Goal: Book appointment/travel/reservation

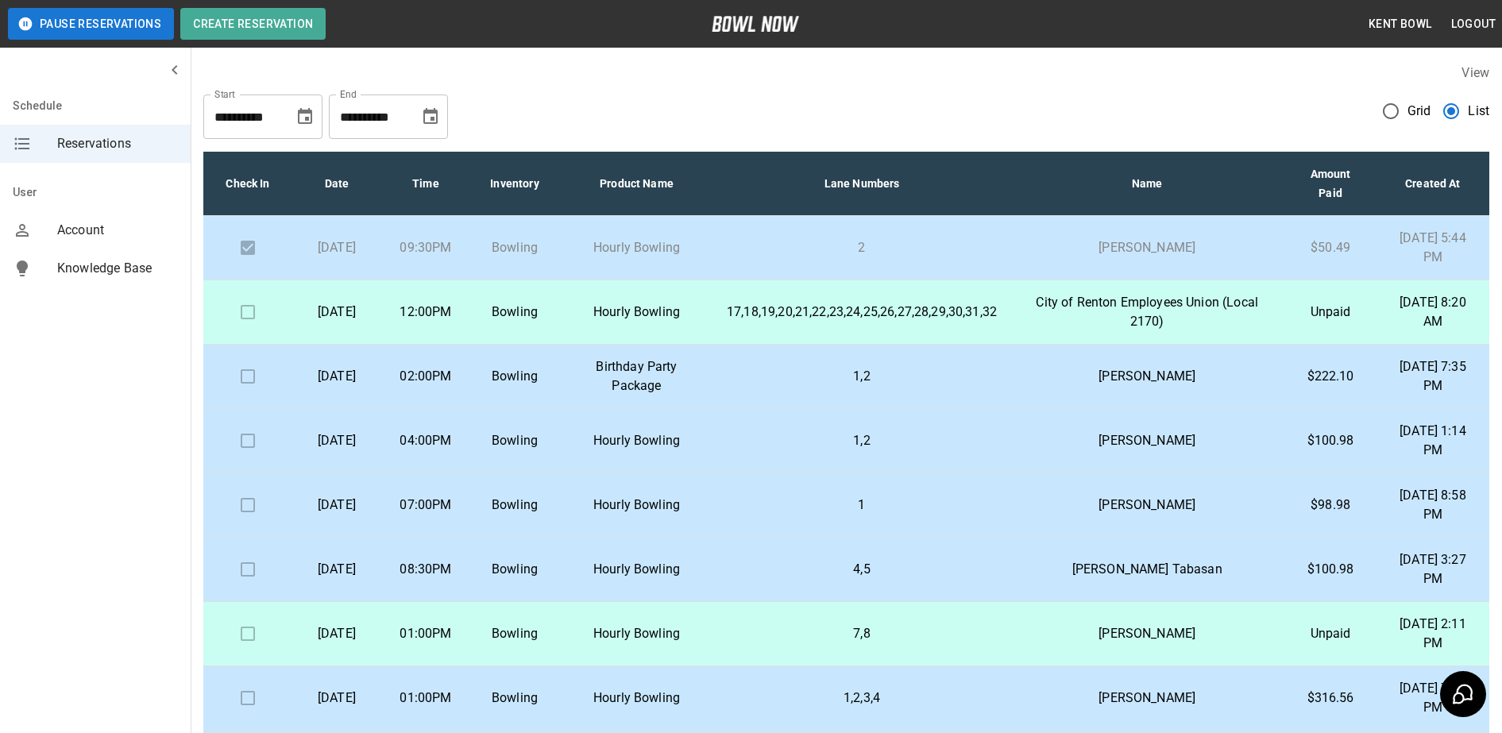
click at [662, 388] on p "Birthday Party Package" at bounding box center [636, 376] width 129 height 38
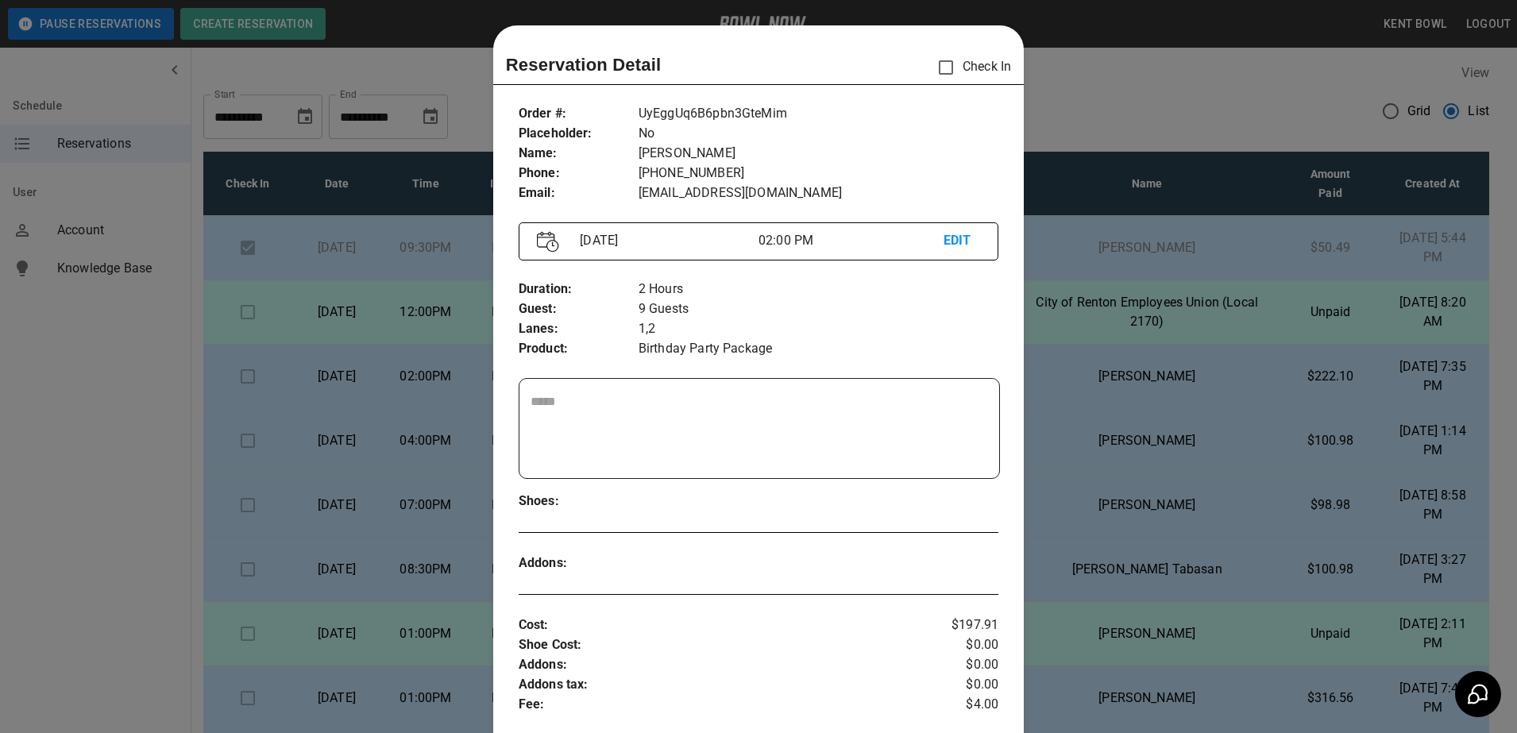
scroll to position [25, 0]
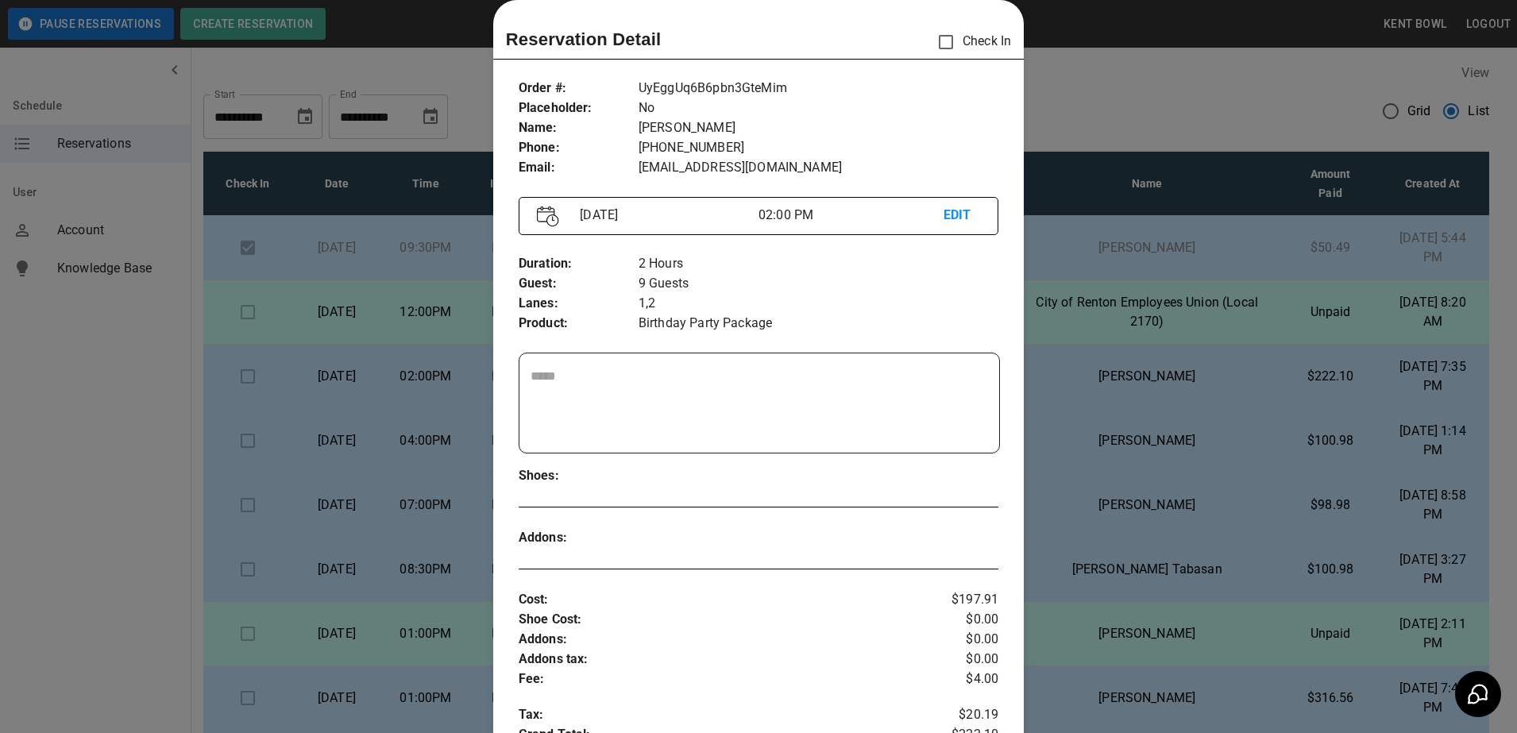
click at [134, 450] on div at bounding box center [758, 366] width 1517 height 733
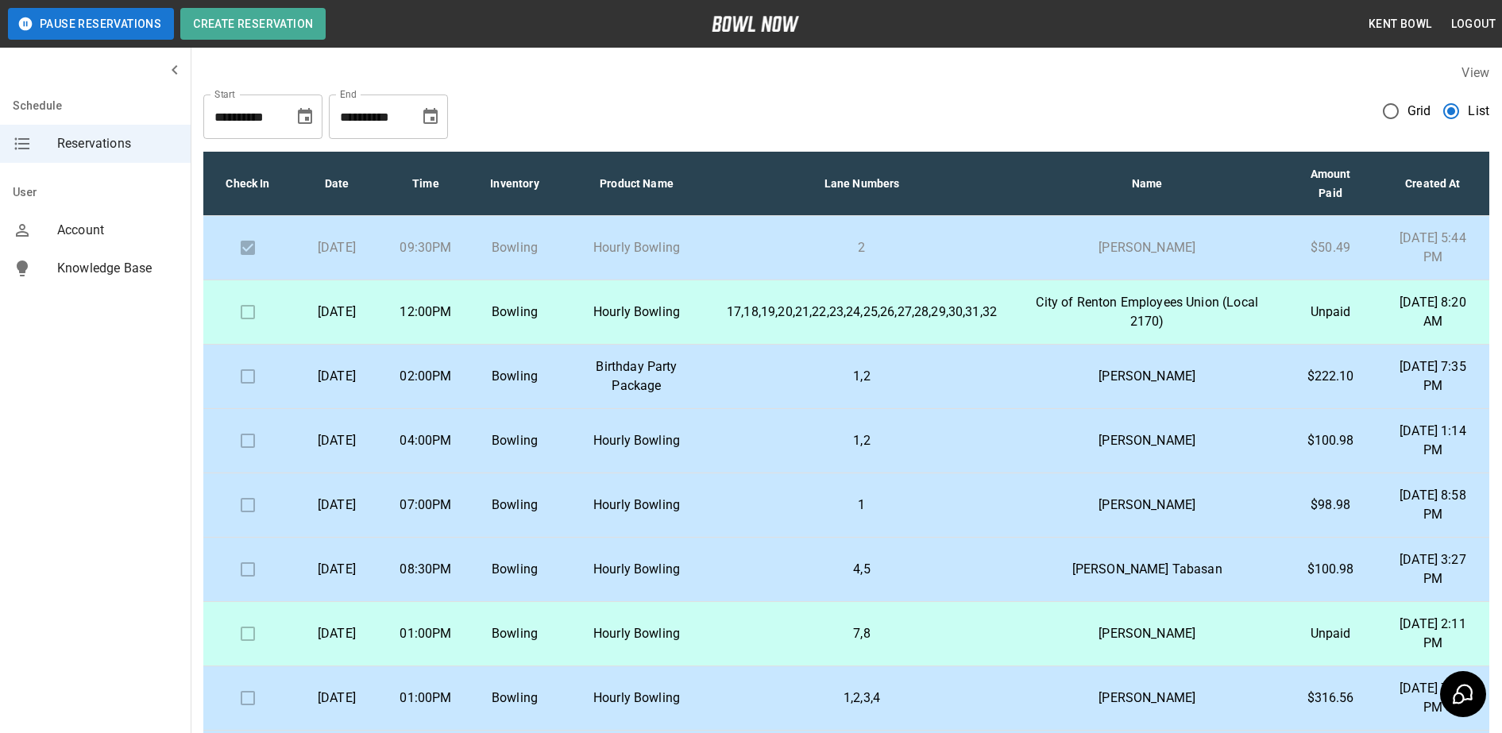
click at [651, 378] on p "Birthday Party Package" at bounding box center [636, 376] width 129 height 38
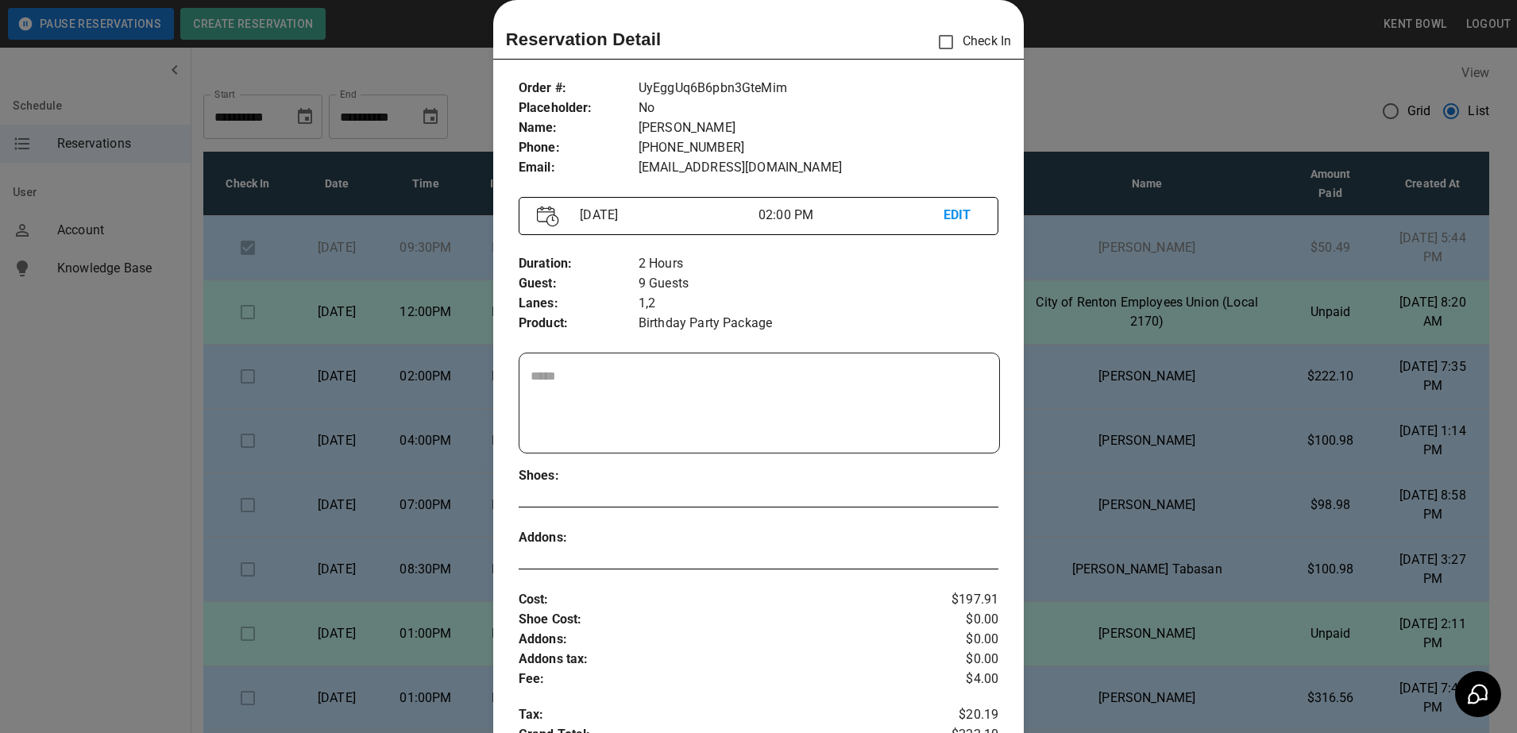
click at [86, 445] on div at bounding box center [758, 366] width 1517 height 733
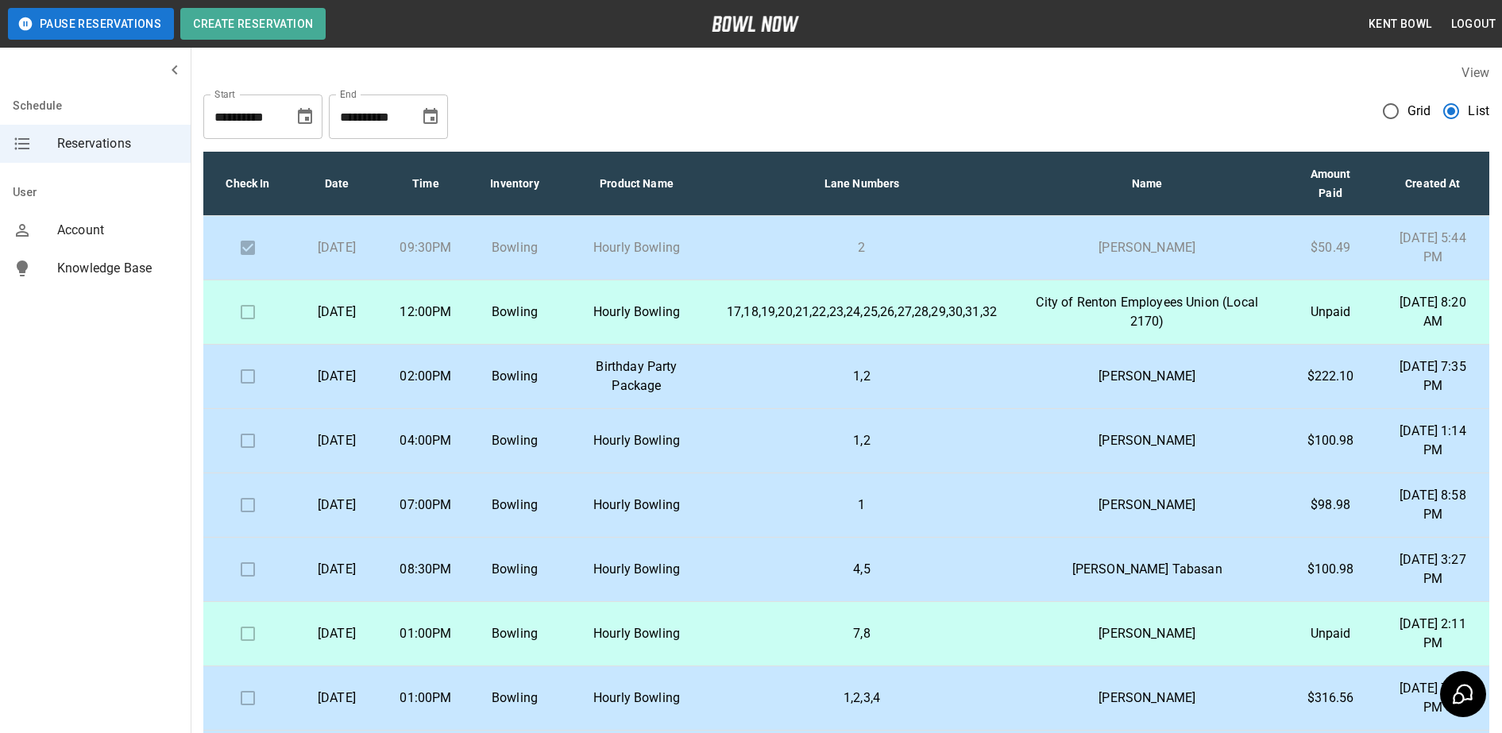
click at [559, 453] on td "Bowling" at bounding box center [514, 441] width 89 height 64
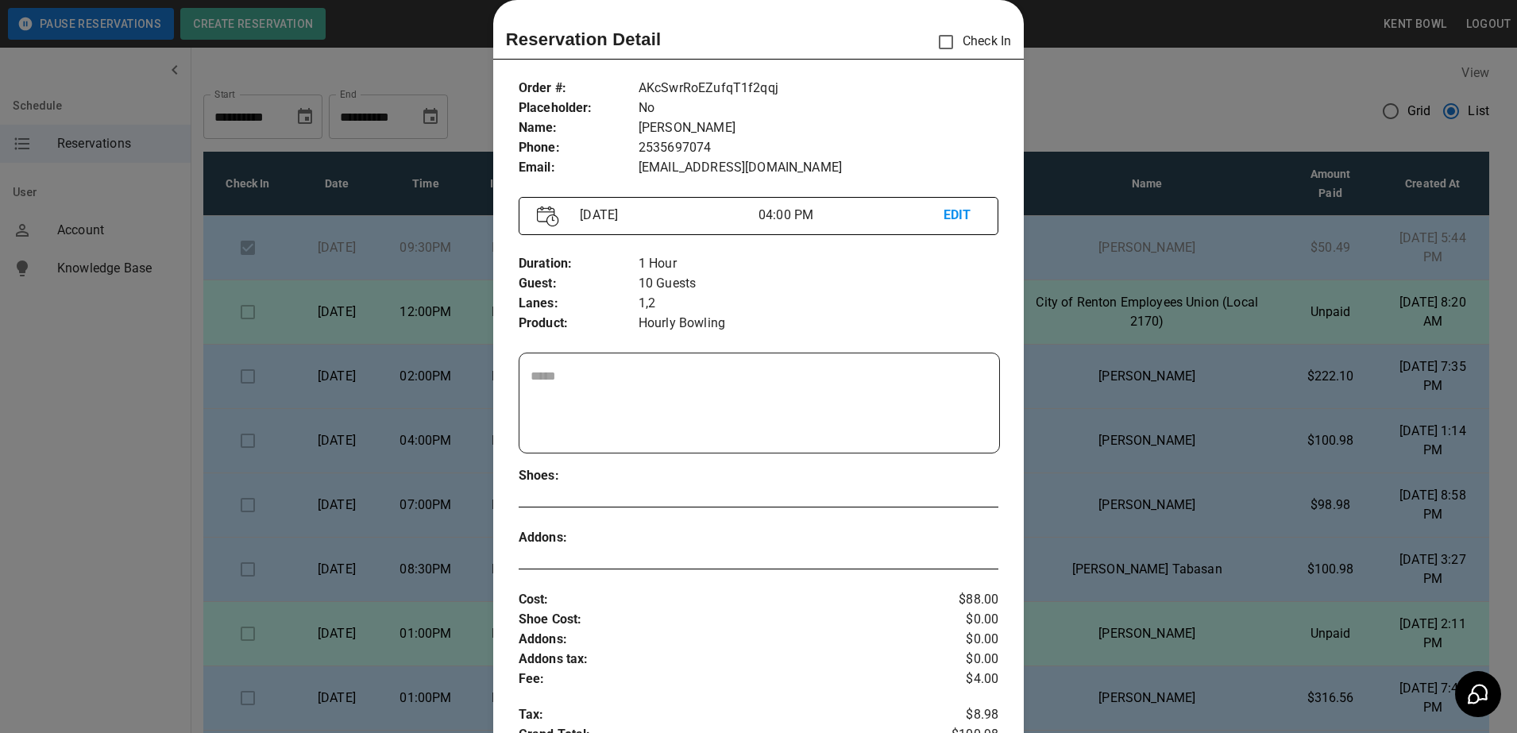
click at [33, 470] on div at bounding box center [758, 366] width 1517 height 733
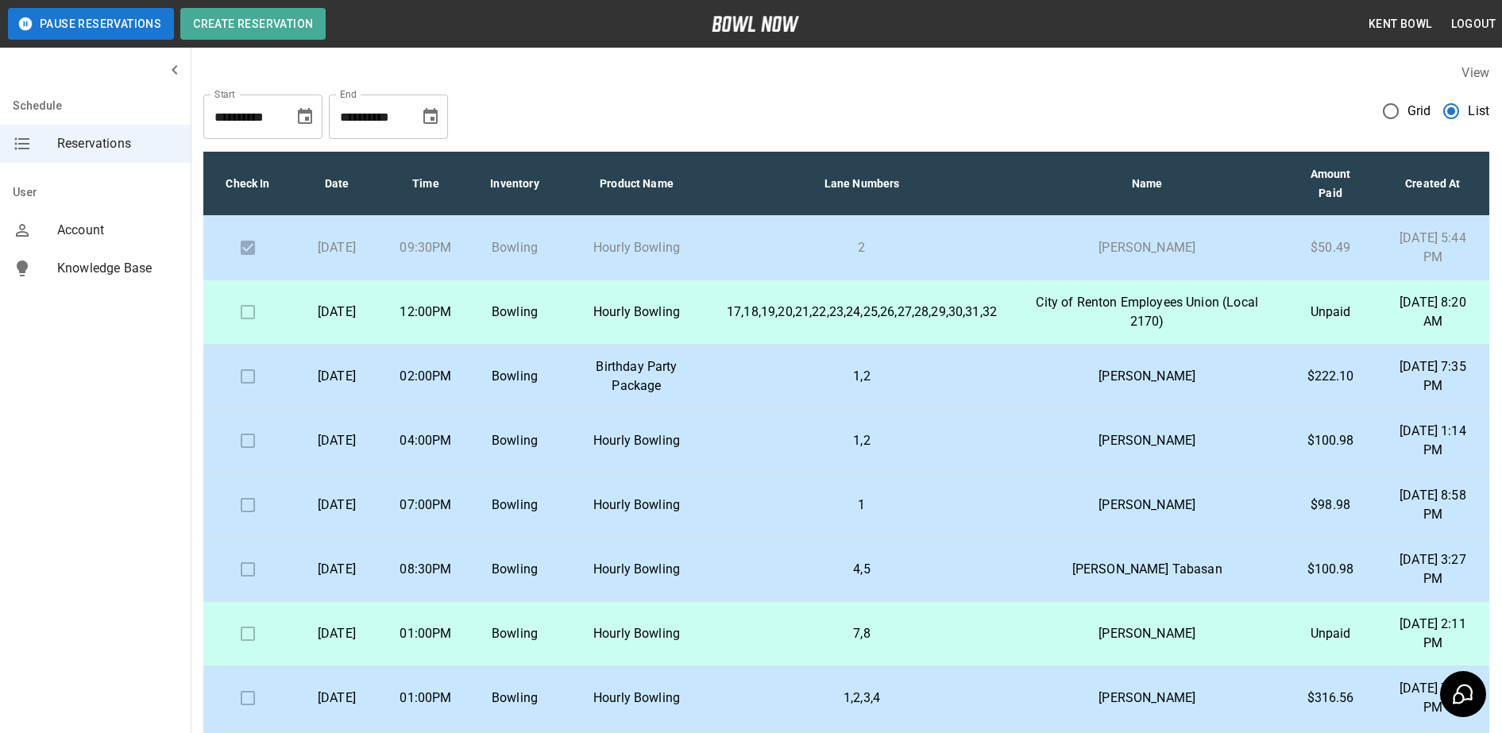
click at [368, 507] on p "[DATE]" at bounding box center [337, 505] width 64 height 19
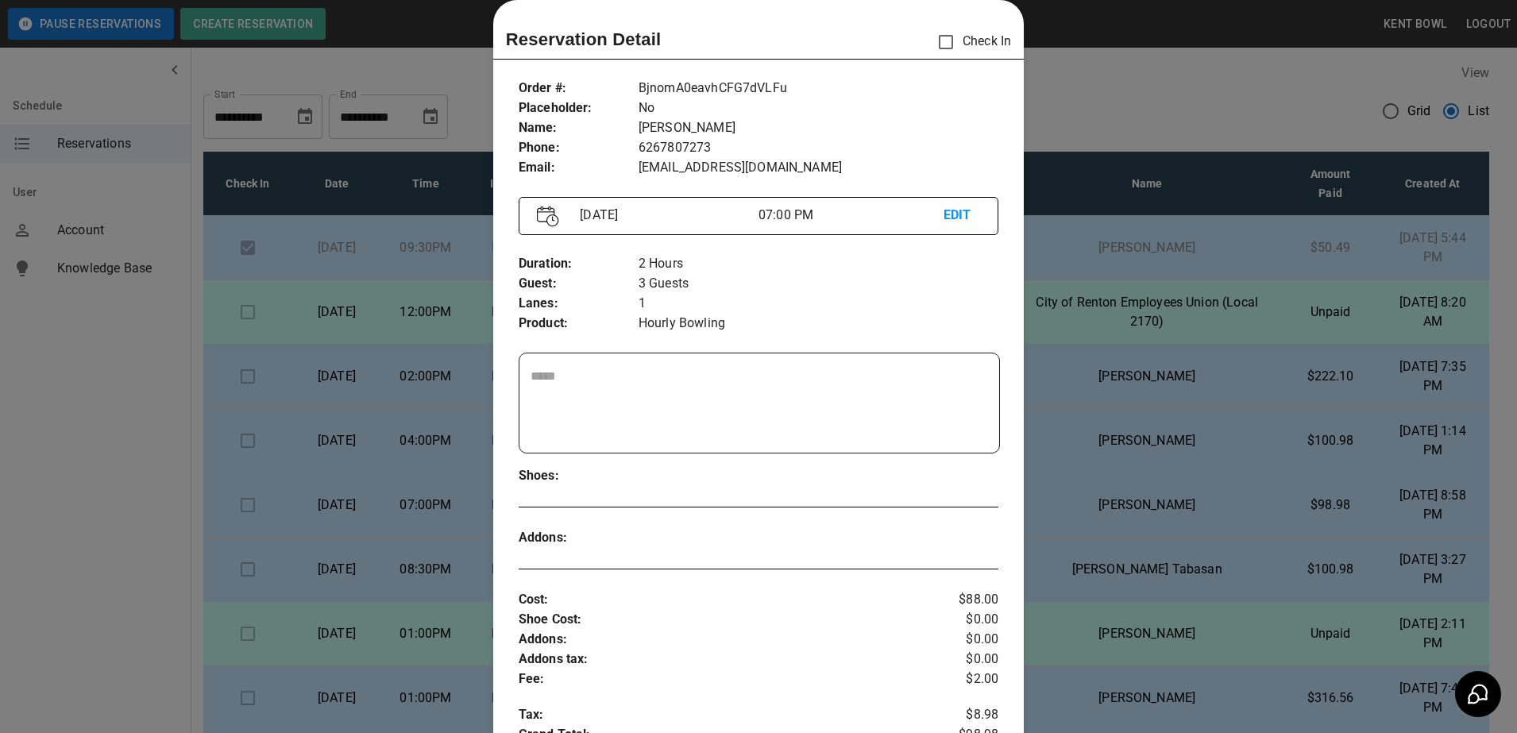
click at [103, 515] on div at bounding box center [758, 366] width 1517 height 733
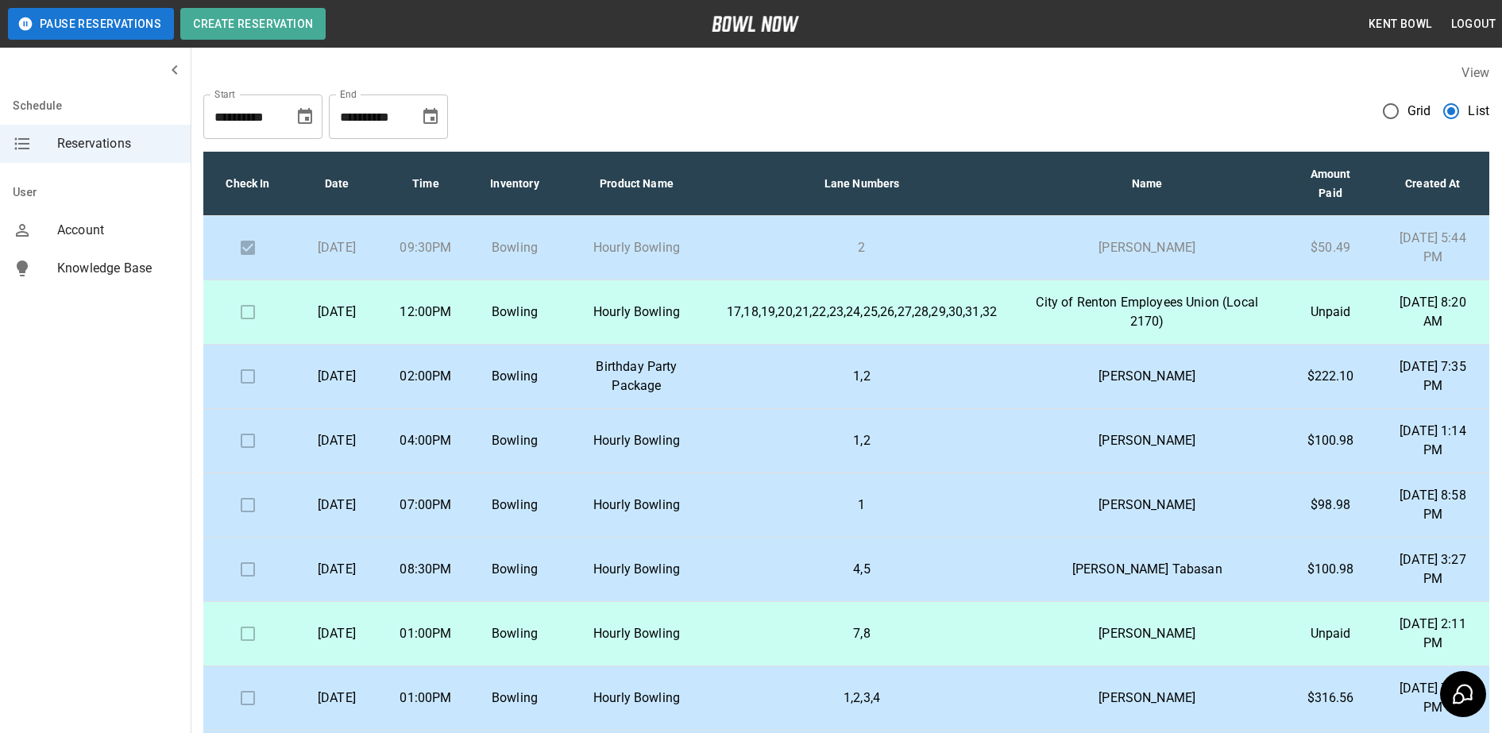
click at [544, 565] on p "Bowling" at bounding box center [515, 569] width 64 height 19
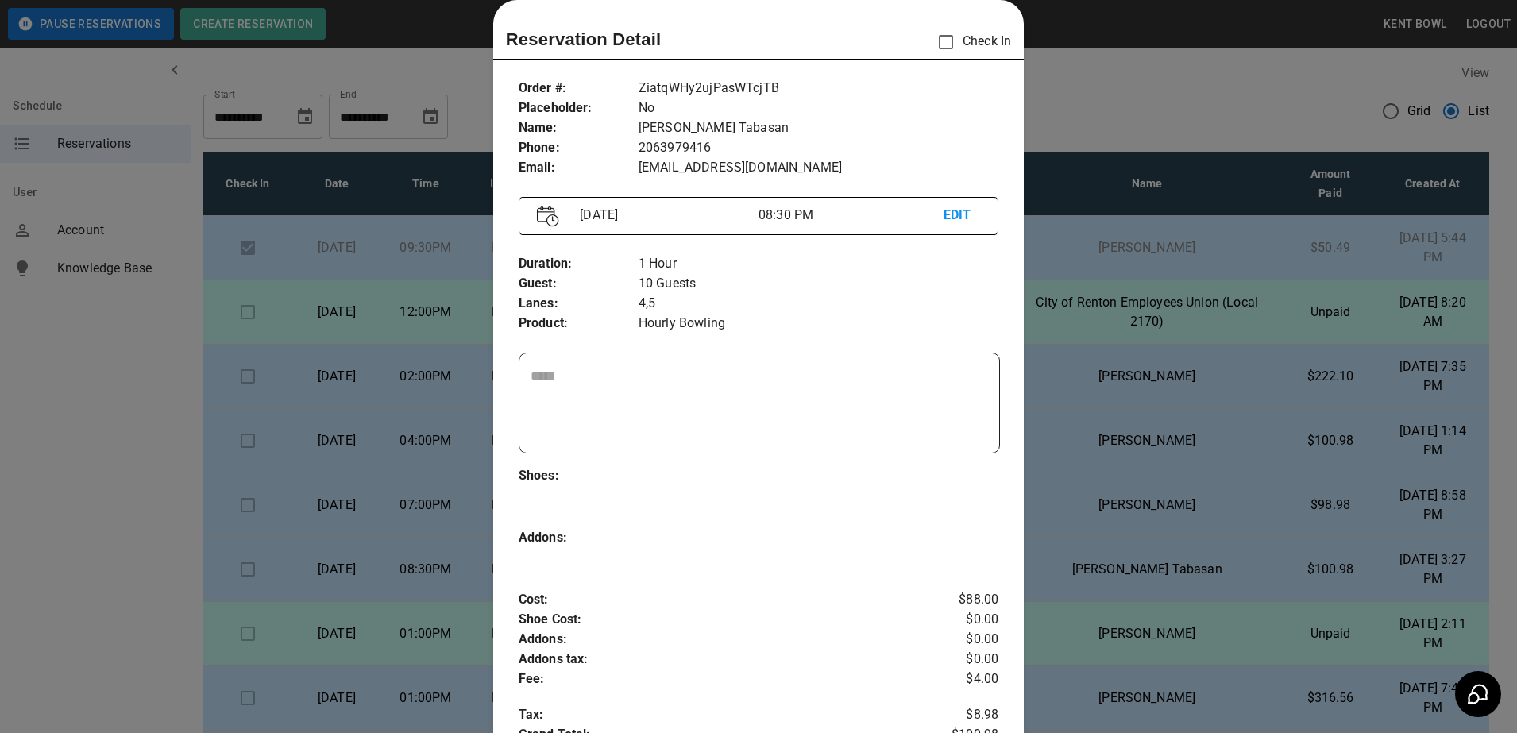
click at [128, 509] on div at bounding box center [758, 366] width 1517 height 733
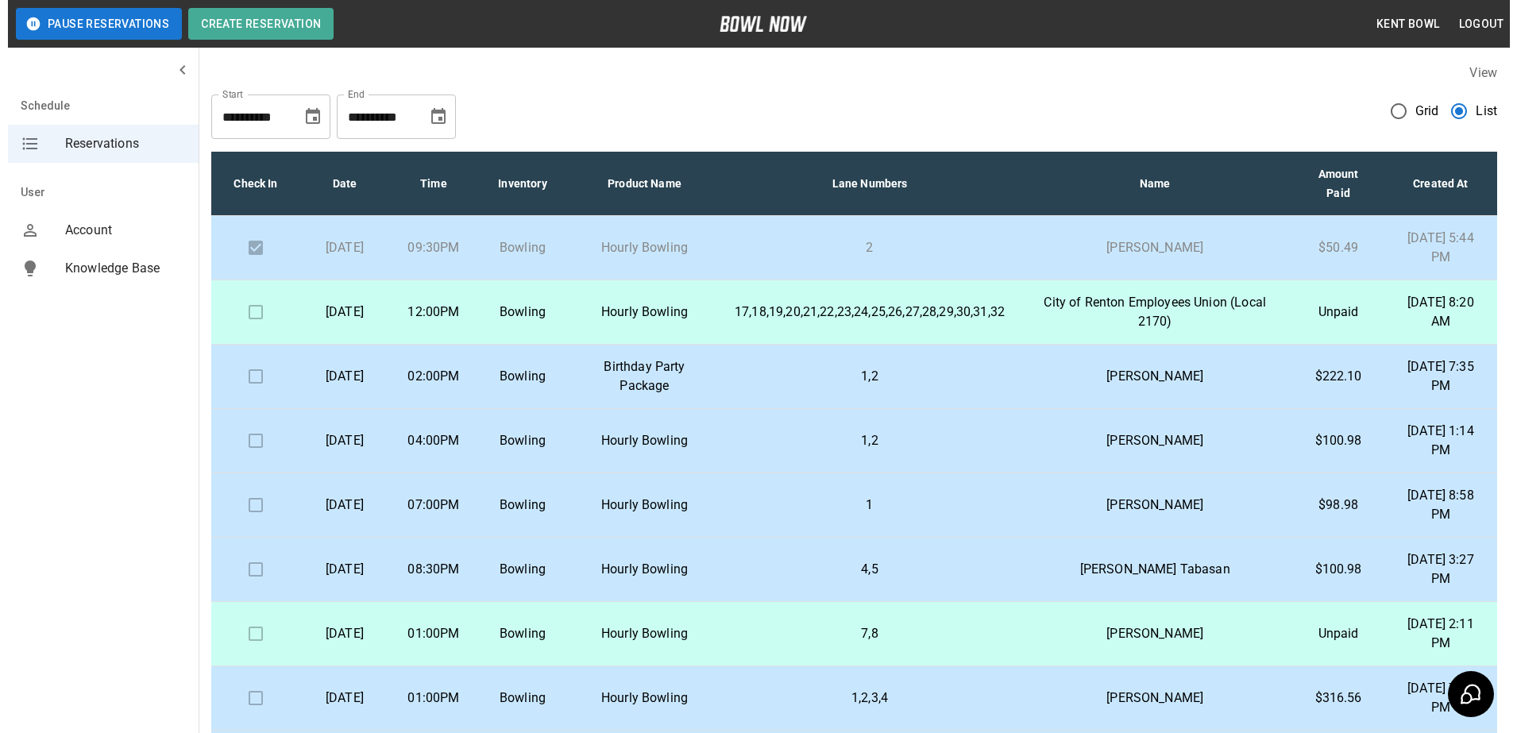
scroll to position [40, 0]
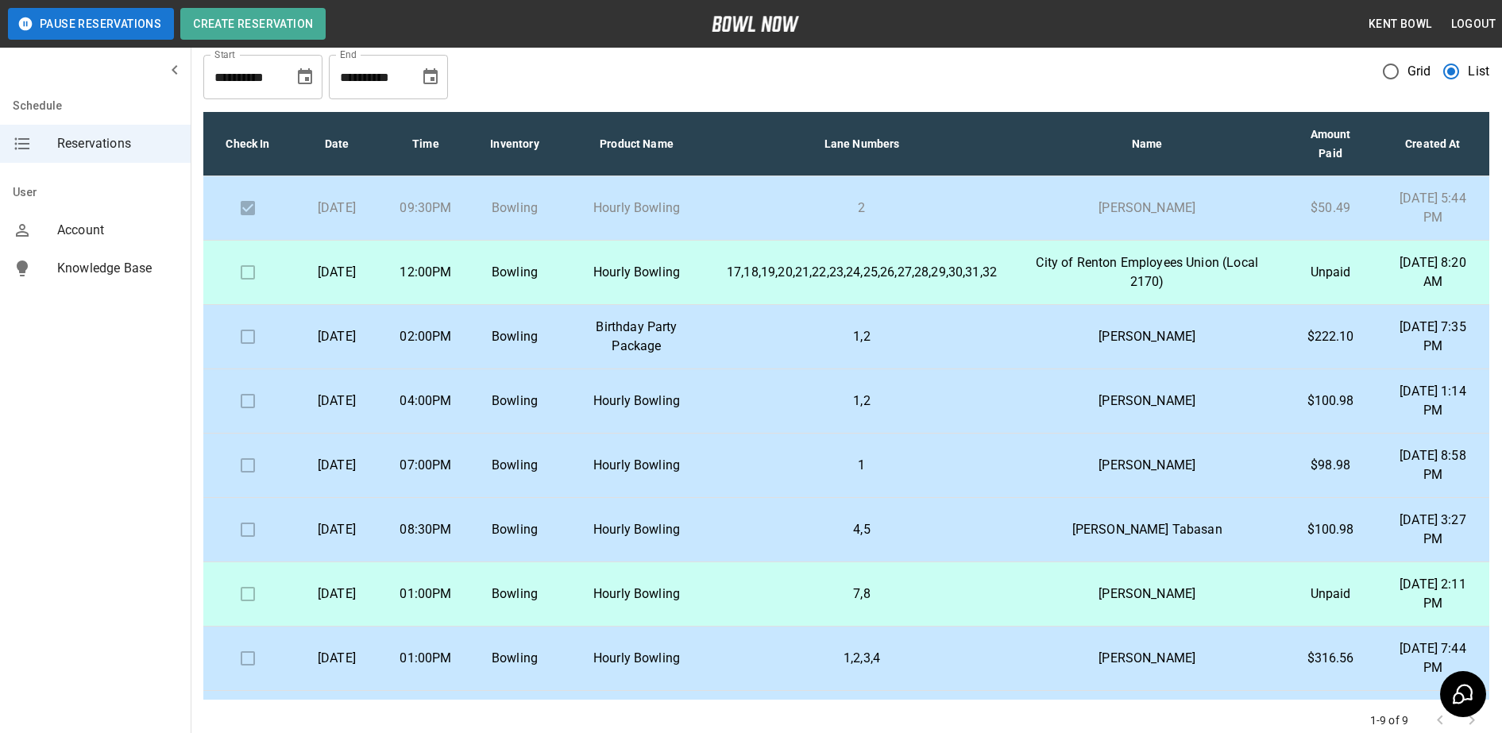
click at [764, 667] on p "1,2,3,4" at bounding box center [862, 658] width 270 height 19
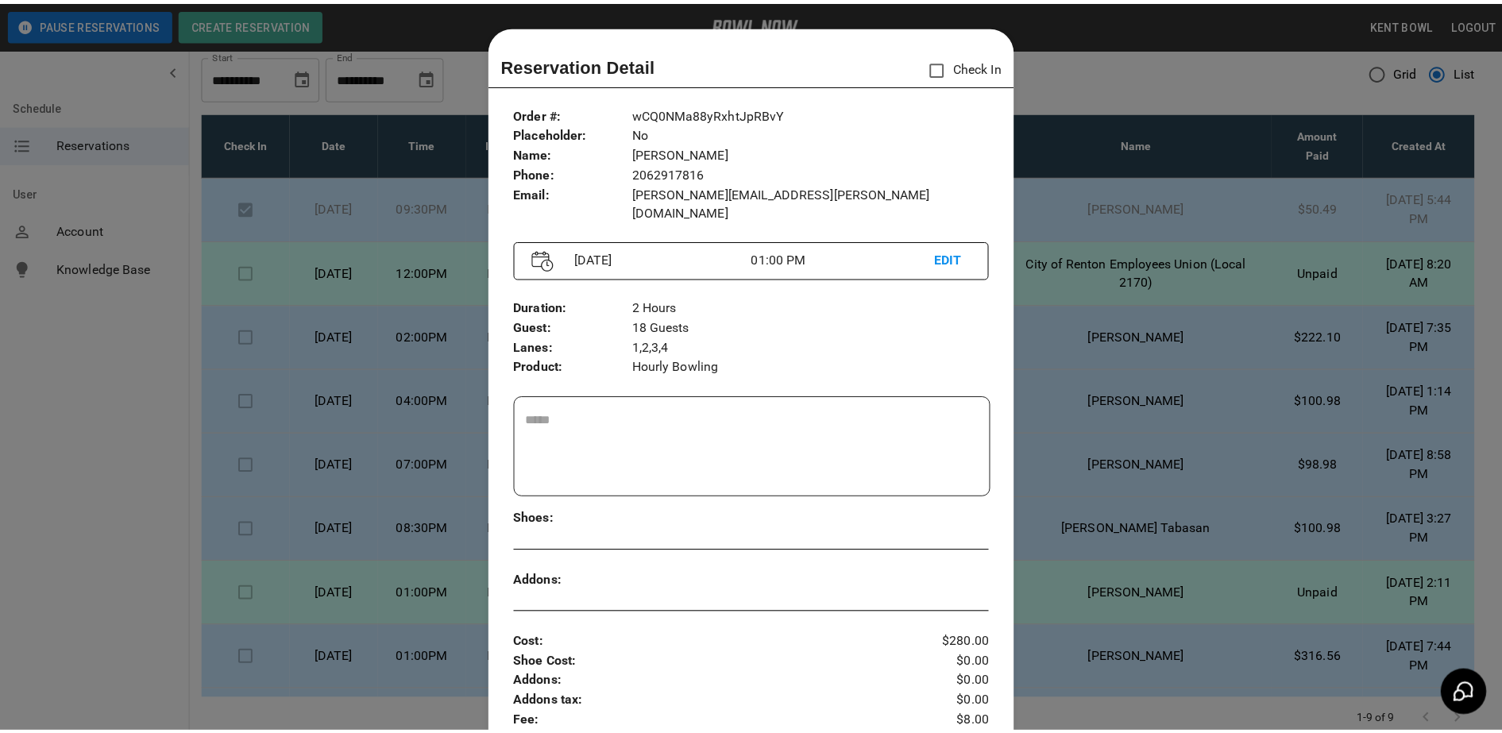
scroll to position [25, 0]
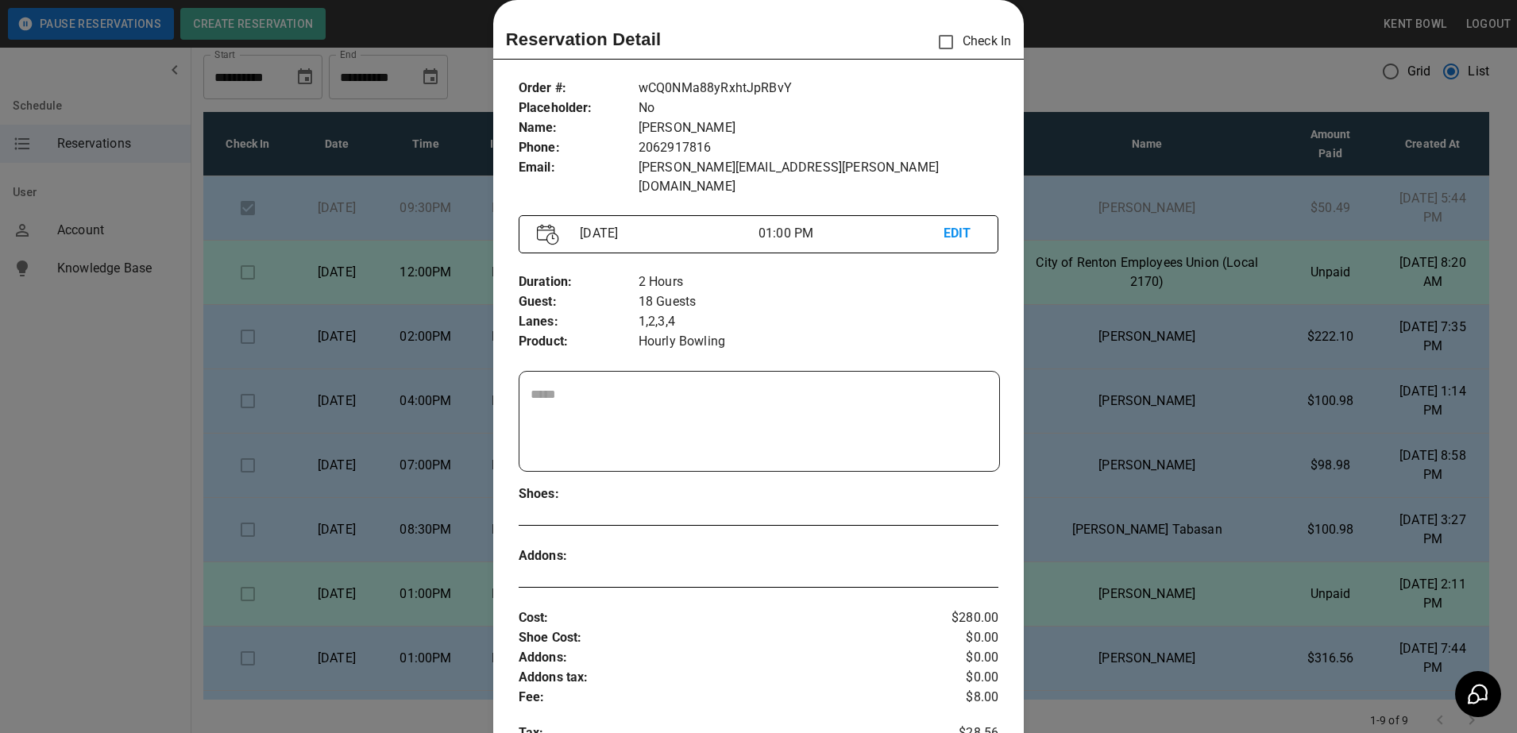
click at [14, 538] on div at bounding box center [758, 366] width 1517 height 733
